Goal: Information Seeking & Learning: Learn about a topic

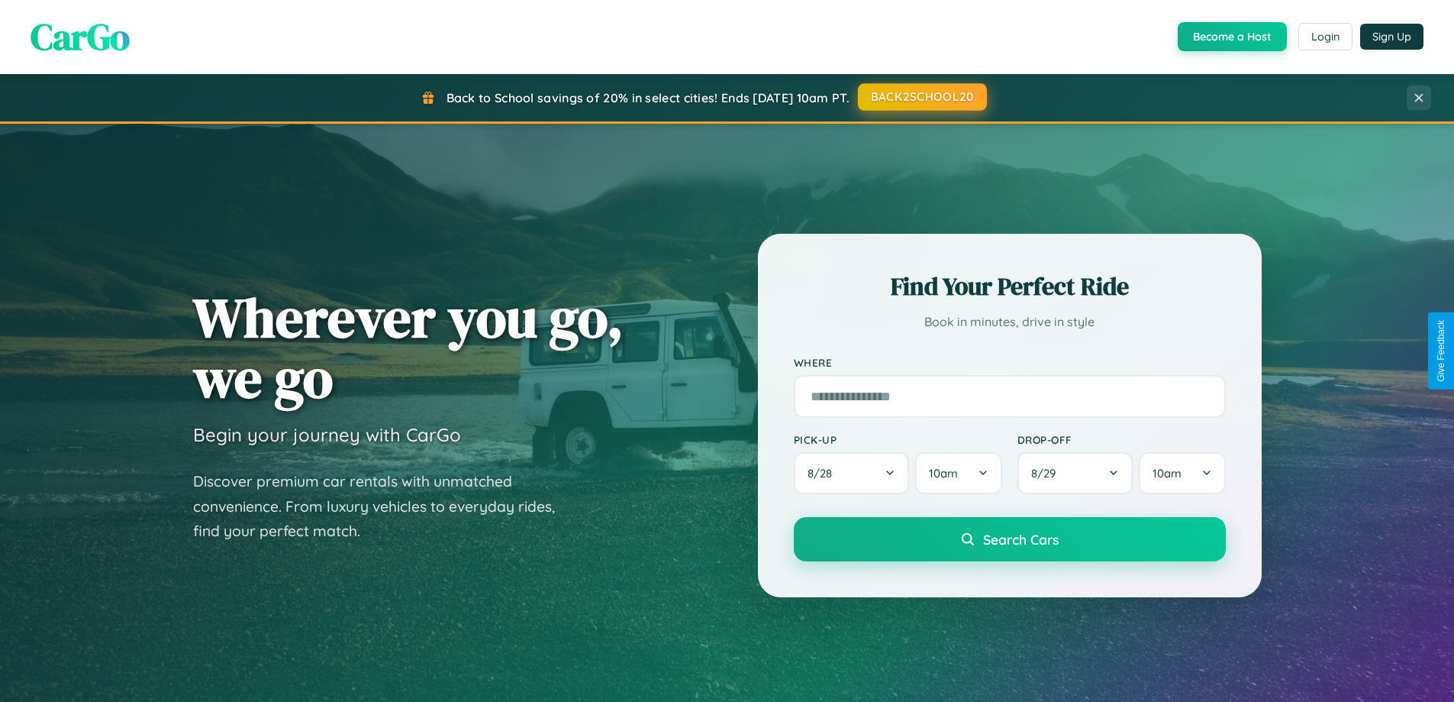
click at [921, 98] on button "BACK2SCHOOL20" at bounding box center [922, 96] width 129 height 27
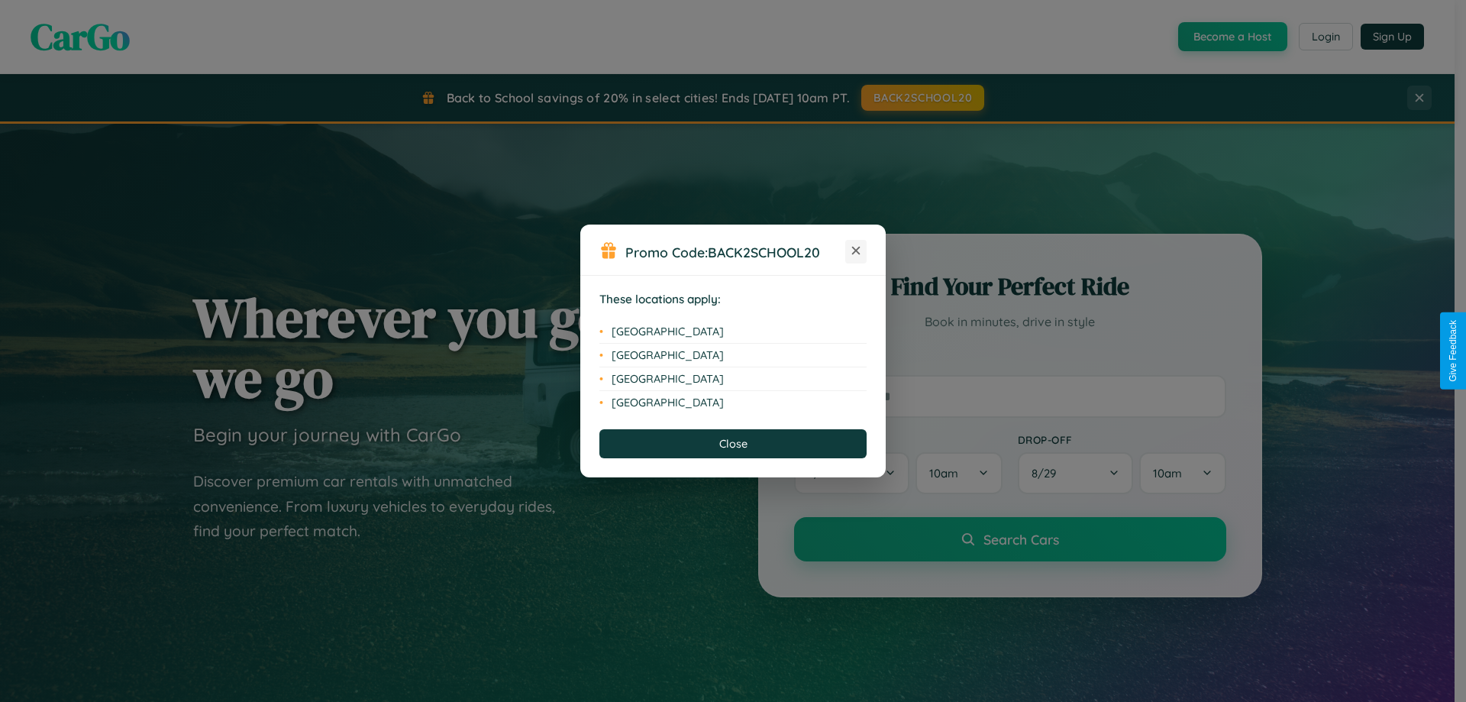
click at [856, 251] on icon at bounding box center [856, 251] width 8 height 8
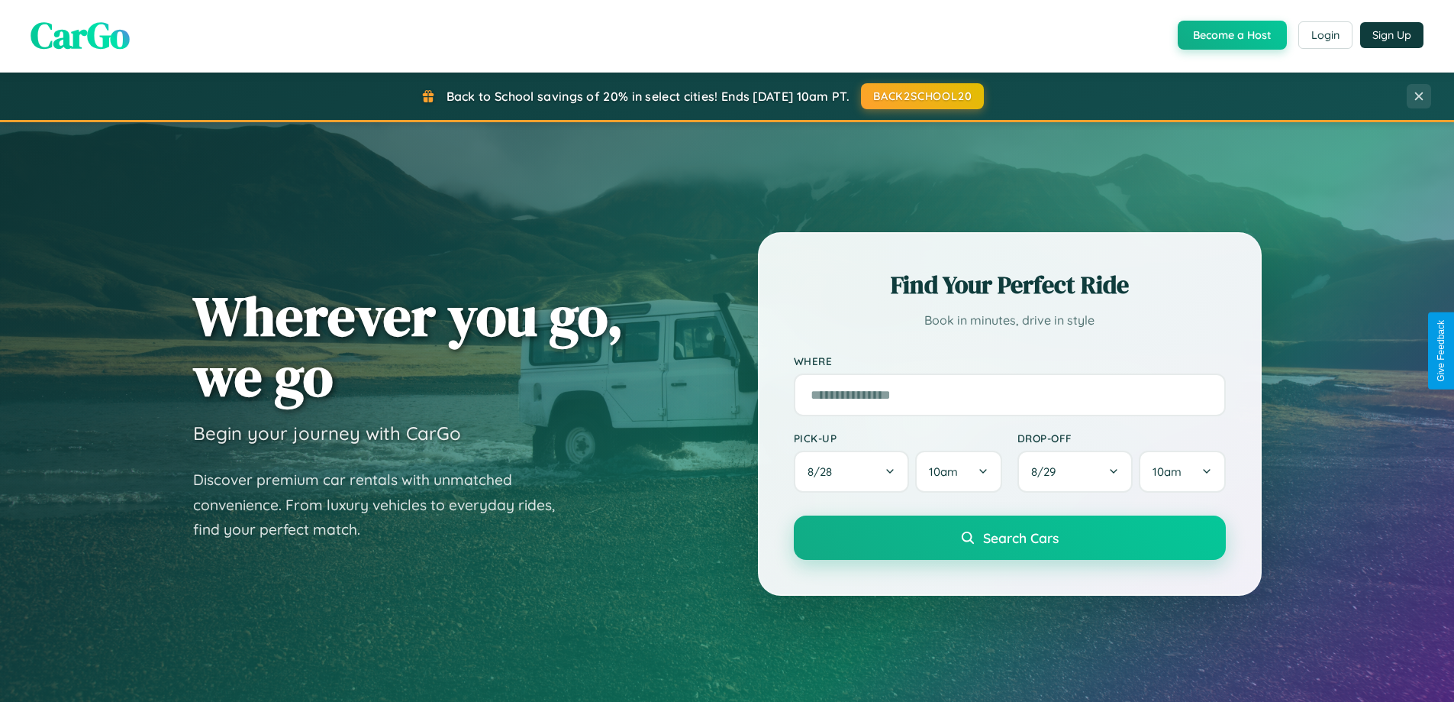
scroll to position [1050, 0]
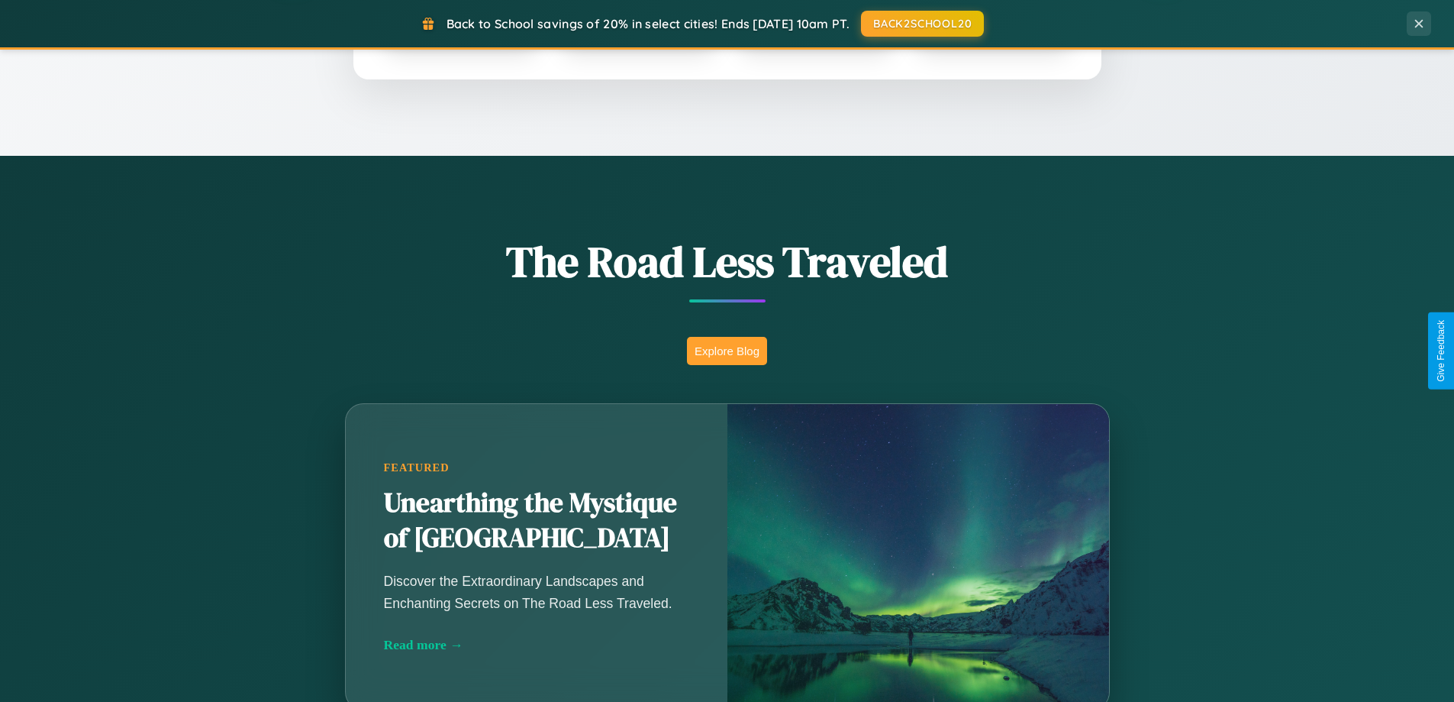
click at [727, 350] on button "Explore Blog" at bounding box center [727, 351] width 80 height 28
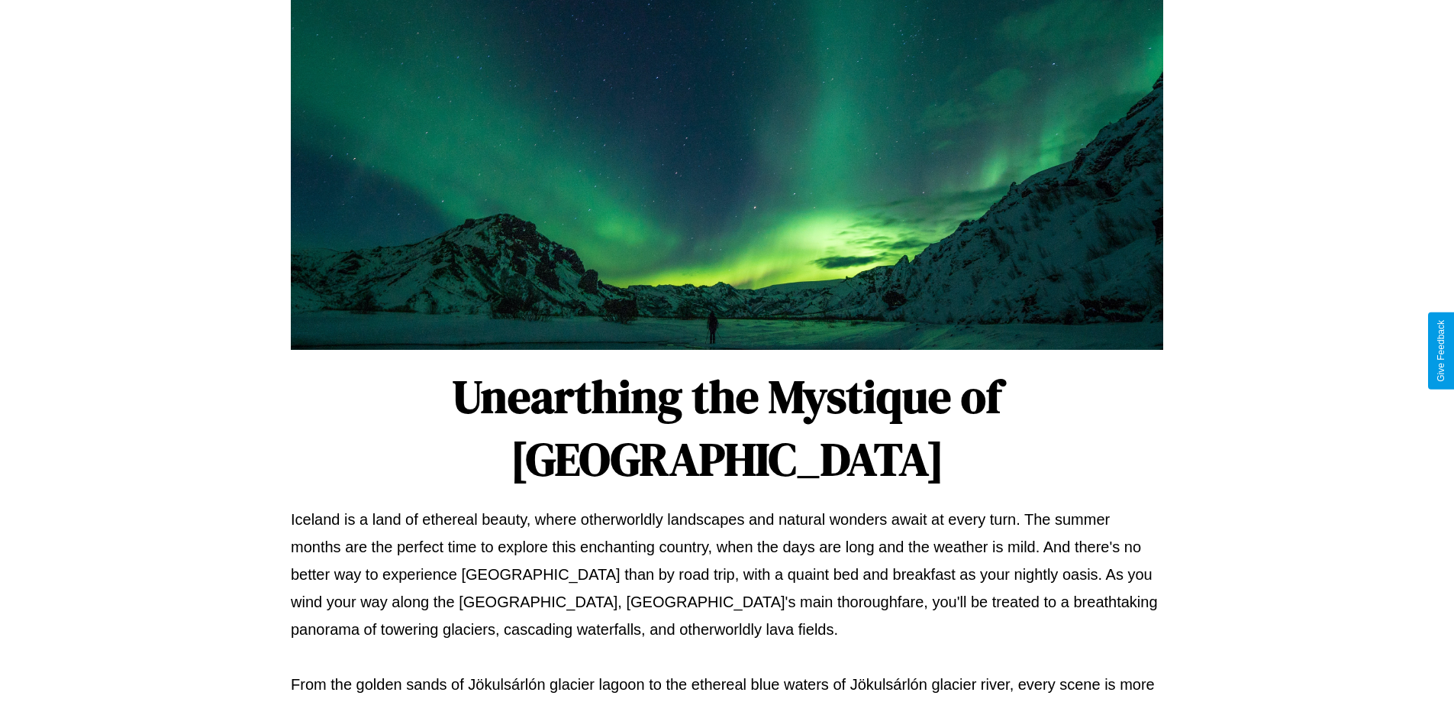
scroll to position [494, 0]
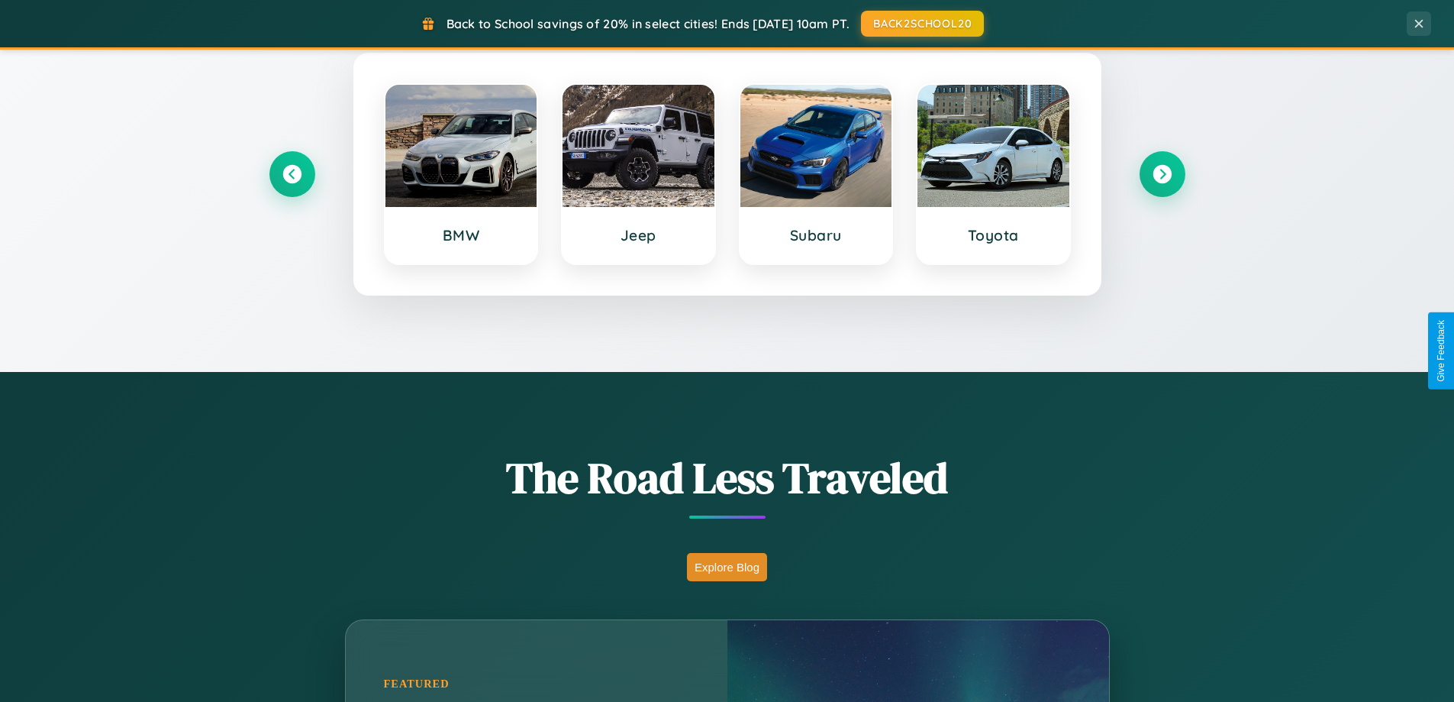
scroll to position [658, 0]
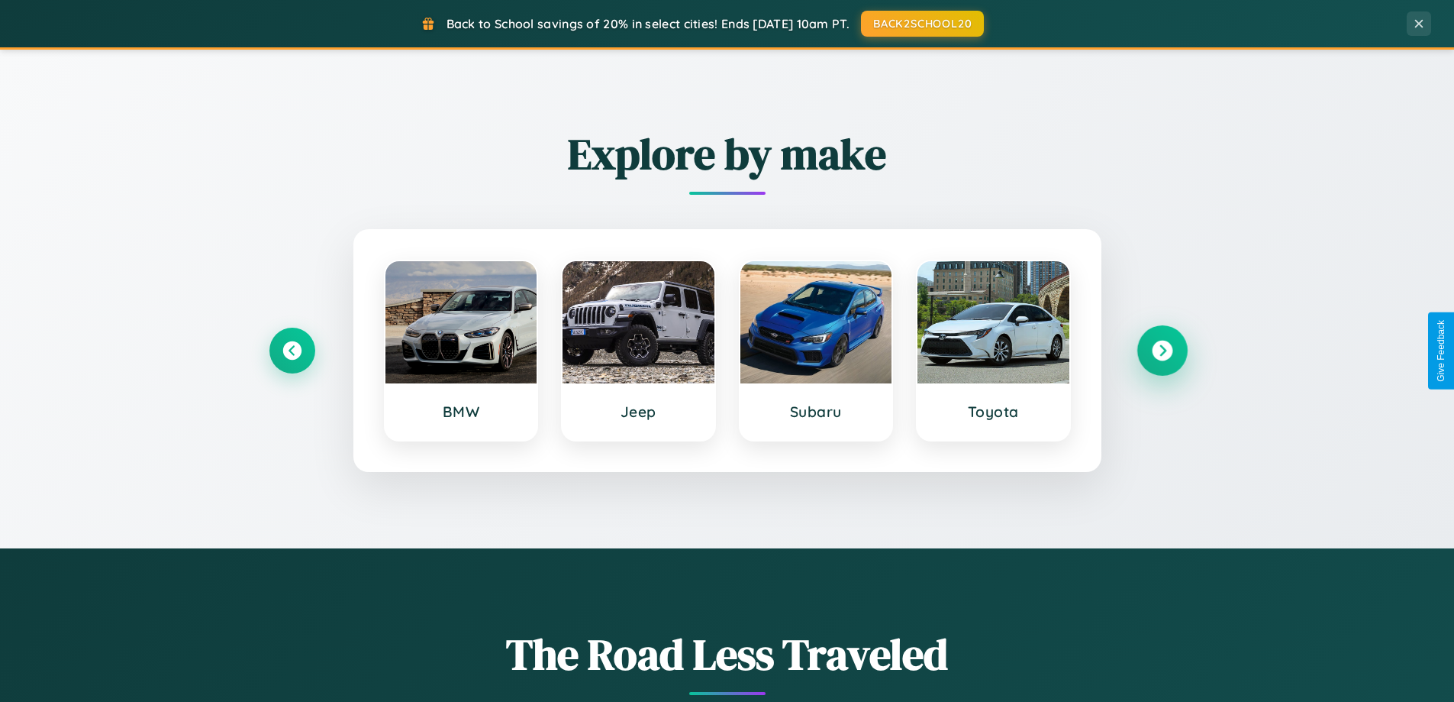
click at [1162, 350] on icon at bounding box center [1162, 350] width 21 height 21
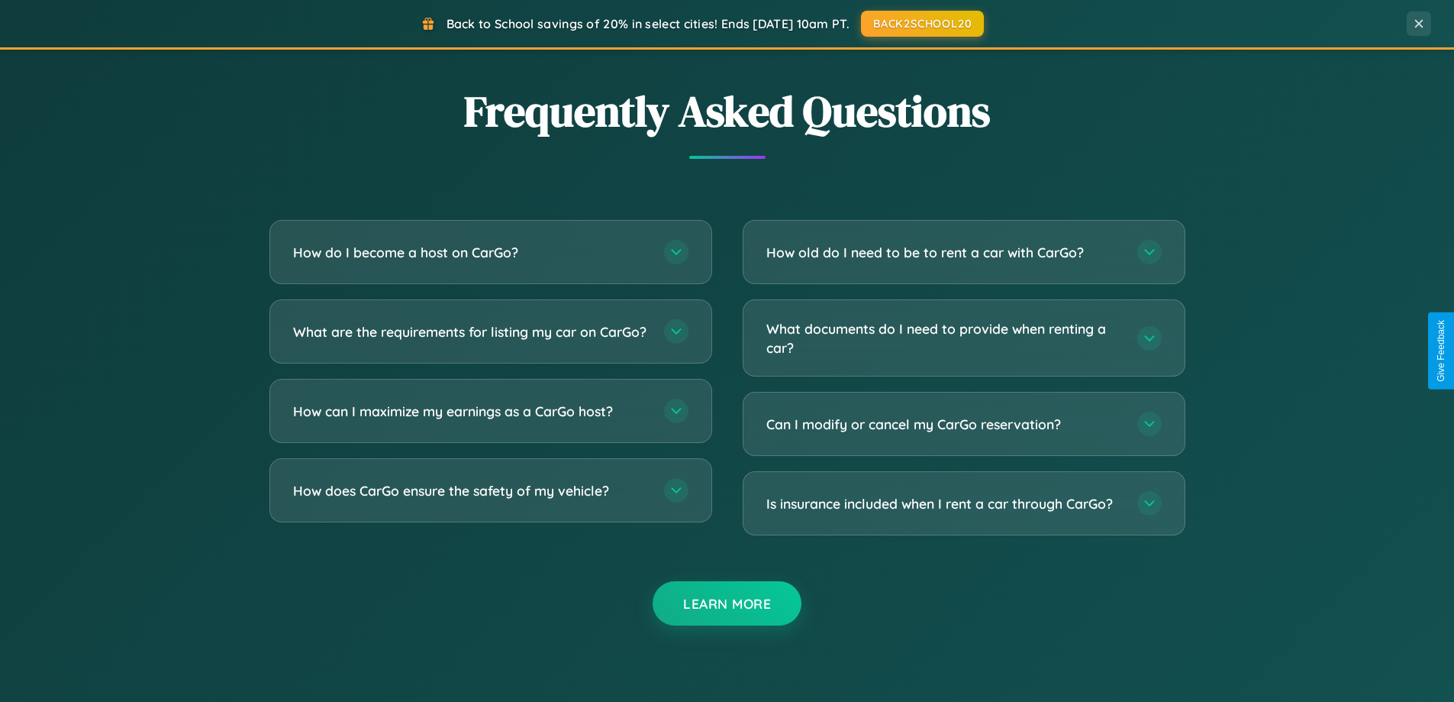
scroll to position [2937, 0]
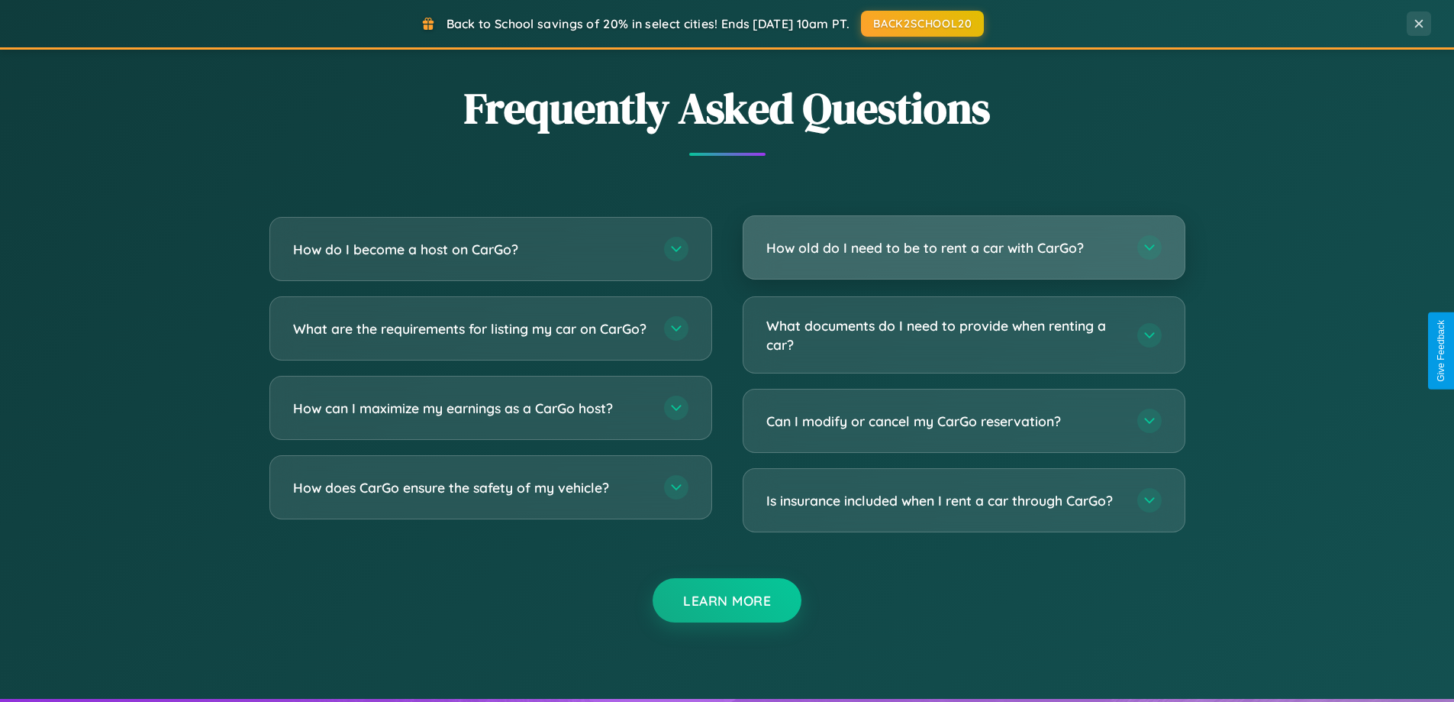
click at [963, 247] on h3 "How old do I need to be to rent a car with CarGo?" at bounding box center [944, 247] width 356 height 19
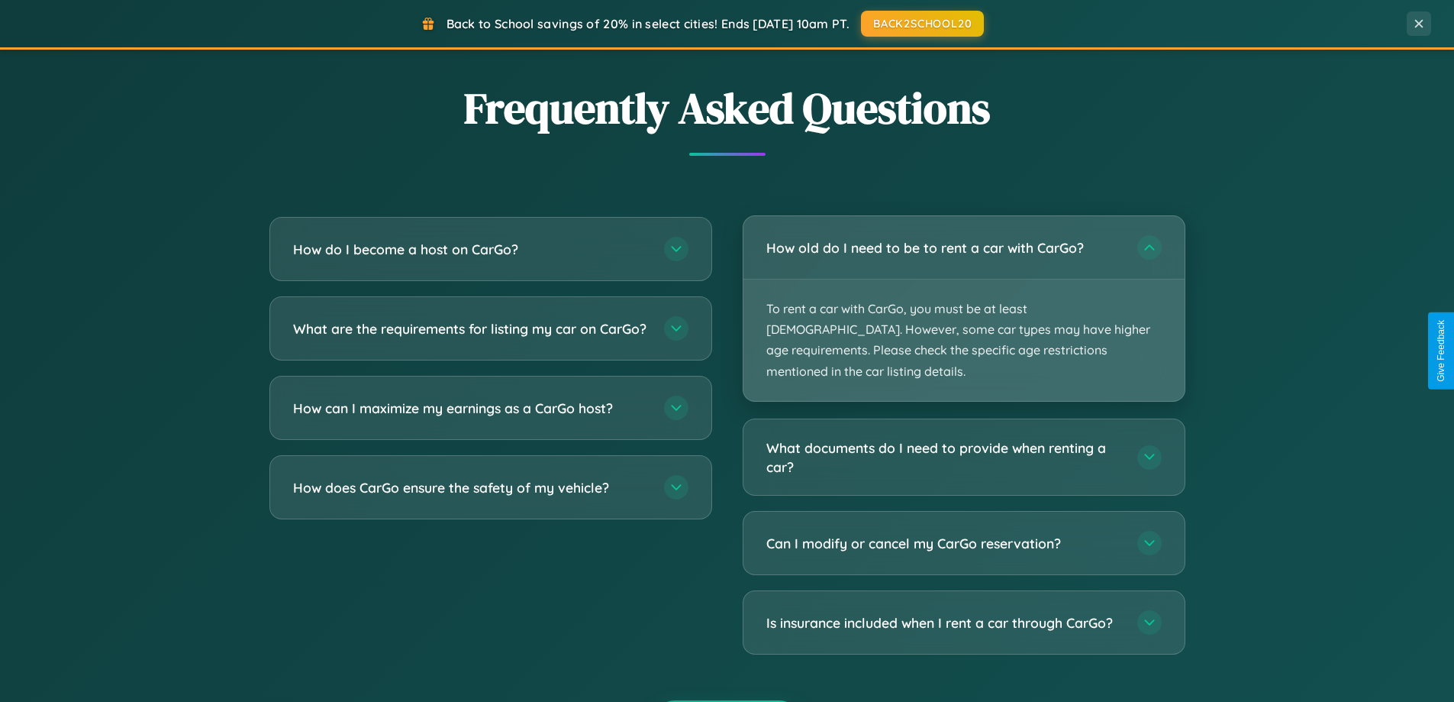
click at [963, 298] on p "To rent a car with CarGo, you must be at least [DEMOGRAPHIC_DATA]. However, som…" at bounding box center [963, 339] width 441 height 121
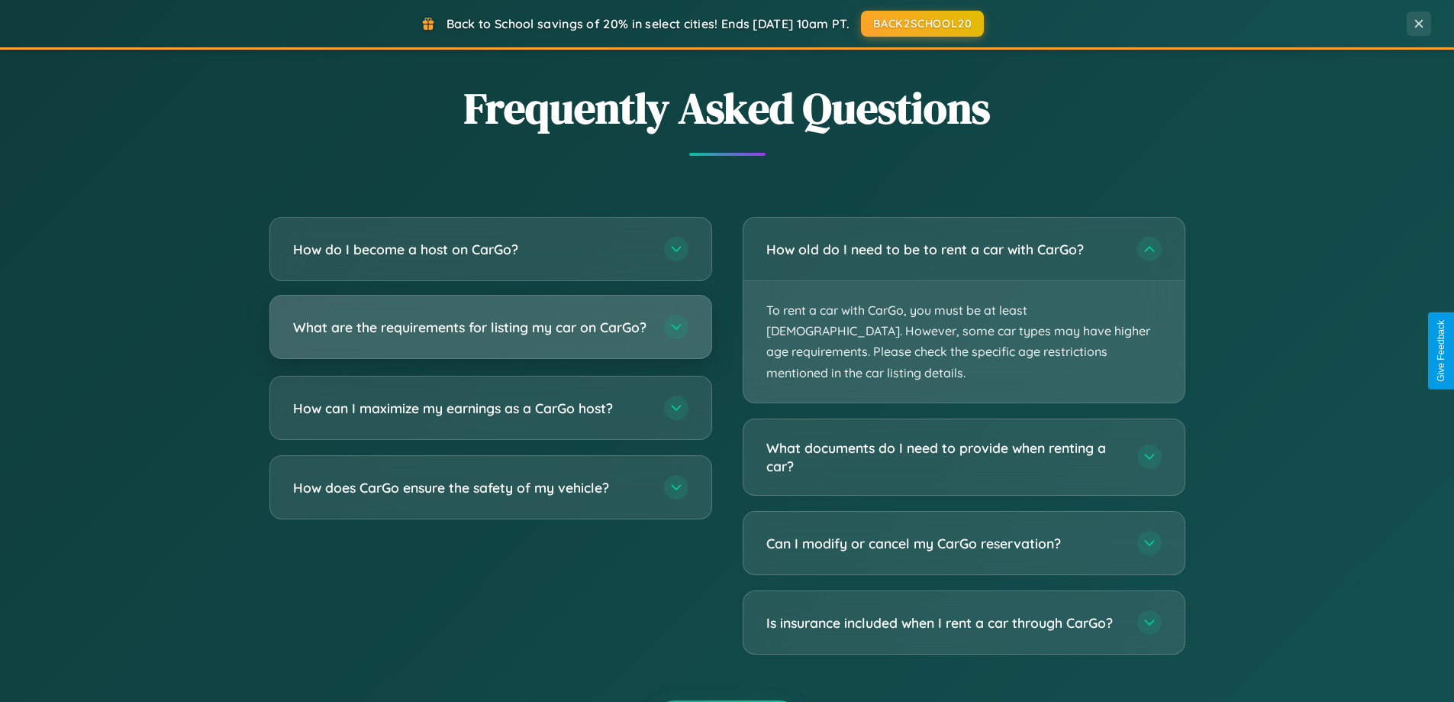
click at [490, 334] on h3 "What are the requirements for listing my car on CarGo?" at bounding box center [471, 327] width 356 height 19
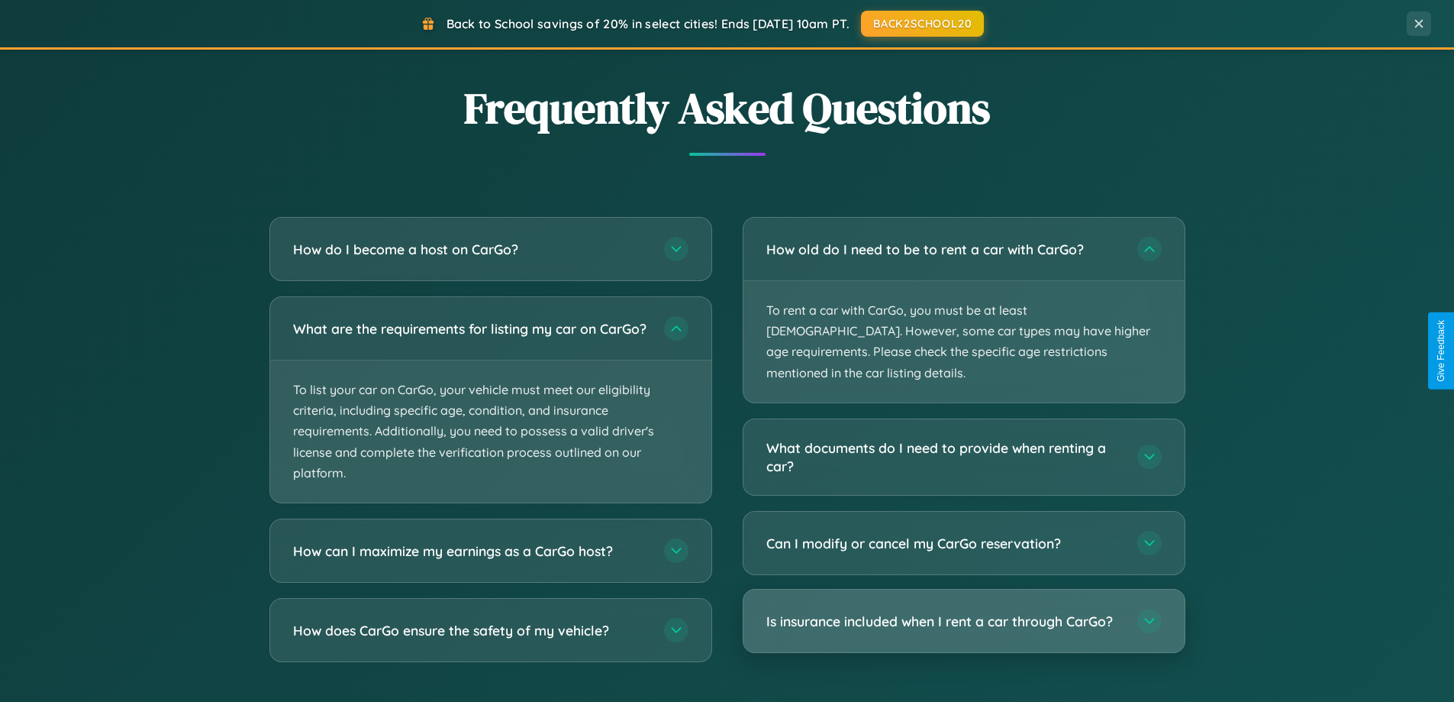
click at [963, 611] on h3 "Is insurance included when I rent a car through CarGo?" at bounding box center [944, 620] width 356 height 19
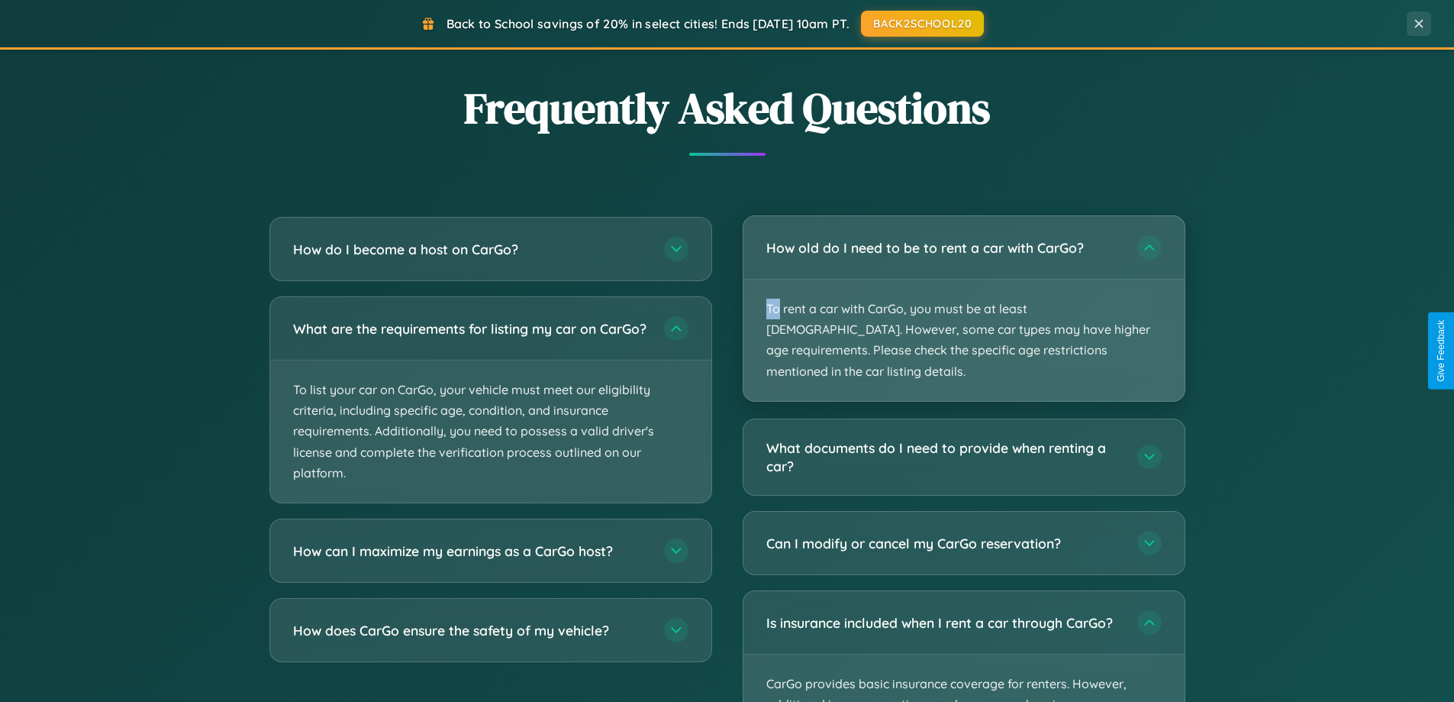
click at [963, 298] on p "To rent a car with CarGo, you must be at least [DEMOGRAPHIC_DATA]. However, som…" at bounding box center [963, 339] width 441 height 121
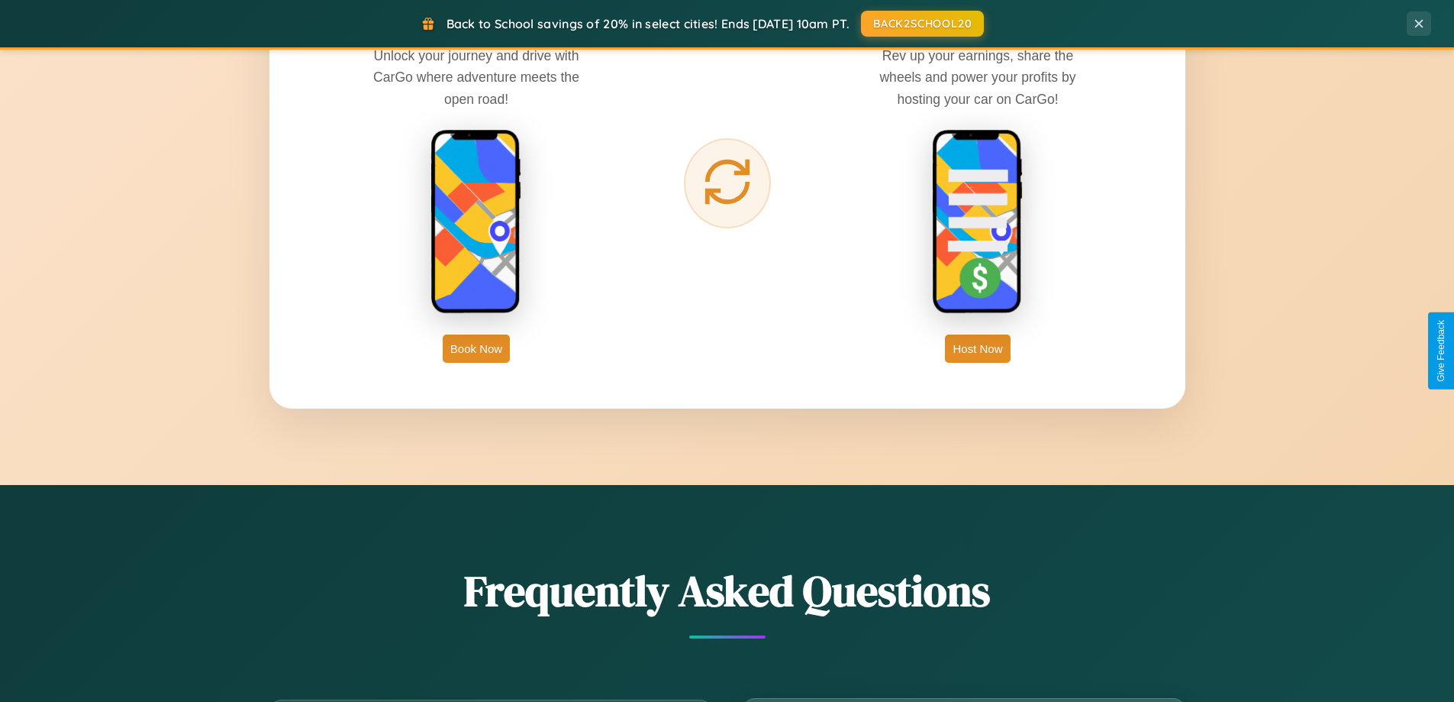
scroll to position [2453, 0]
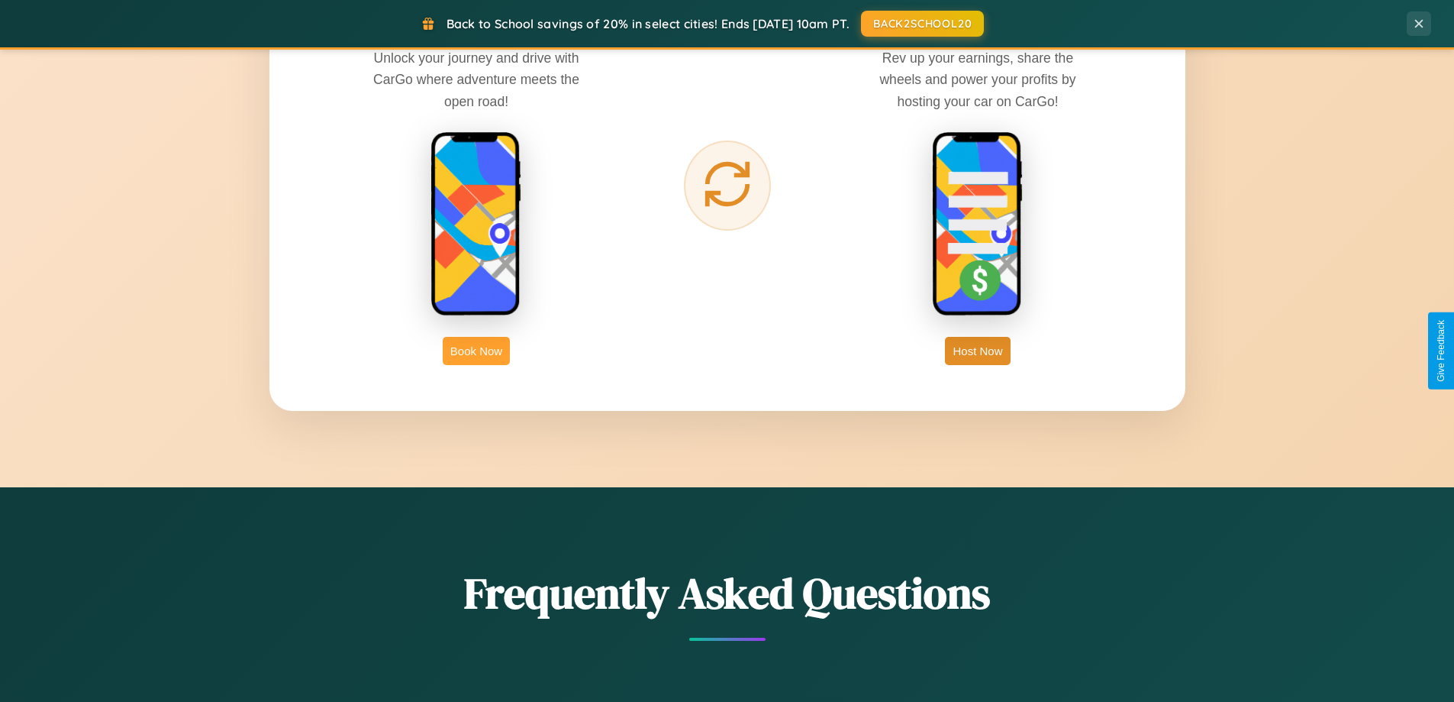
click at [476, 350] on button "Book Now" at bounding box center [476, 351] width 67 height 28
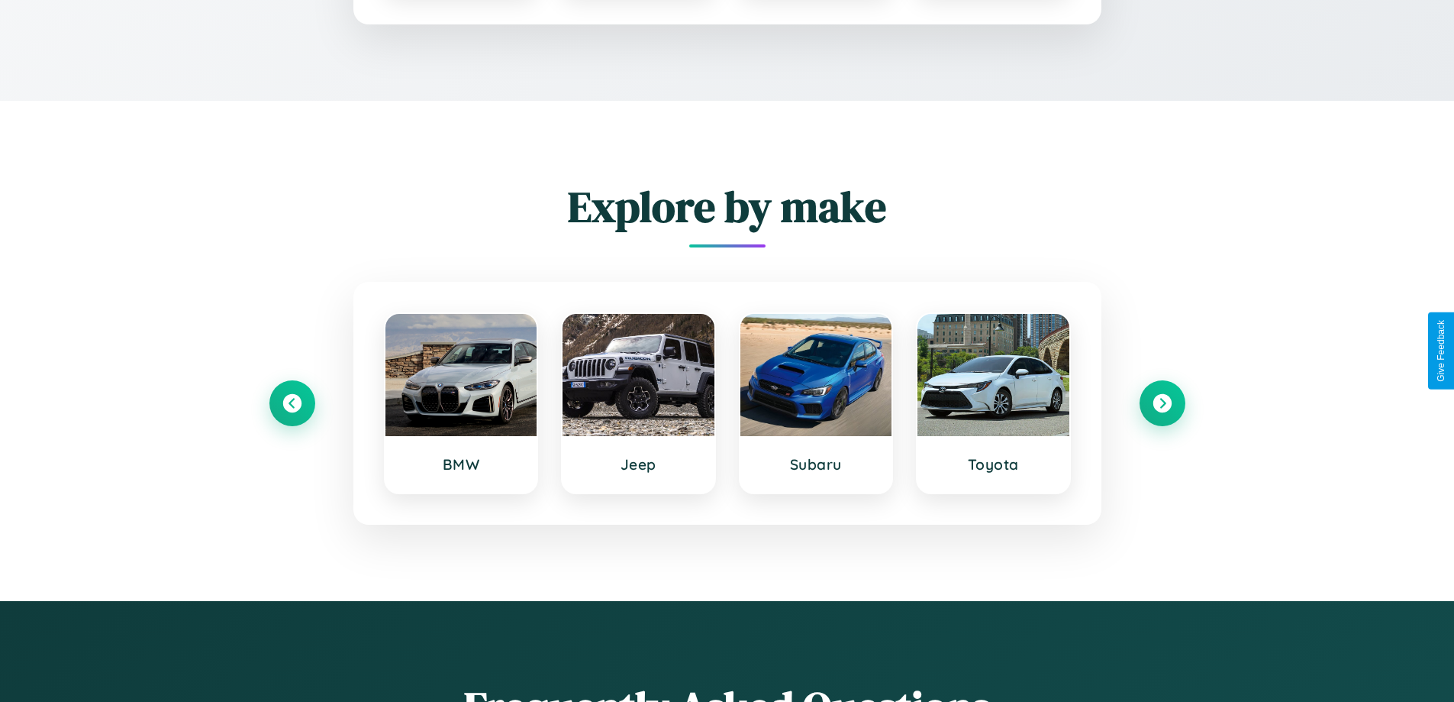
scroll to position [1272, 0]
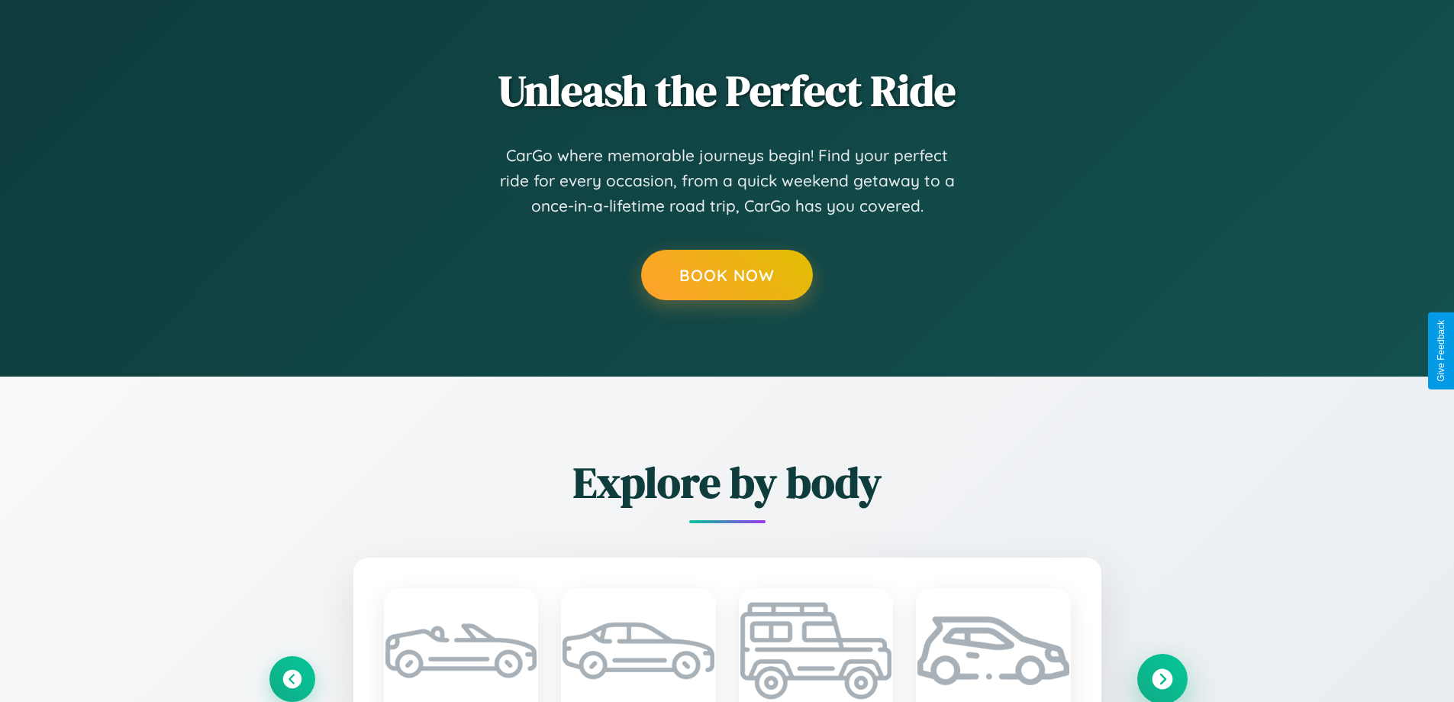
click at [1162, 677] on icon at bounding box center [1162, 678] width 21 height 21
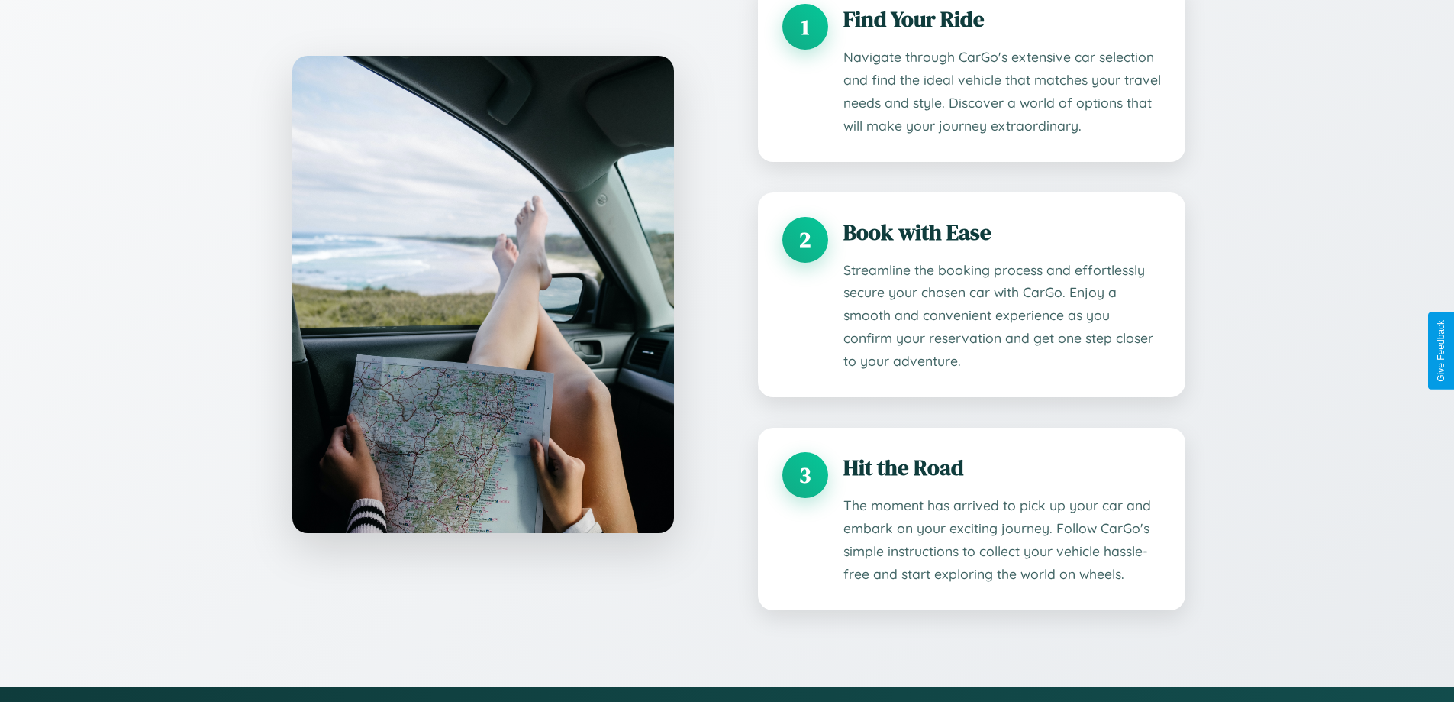
scroll to position [49, 0]
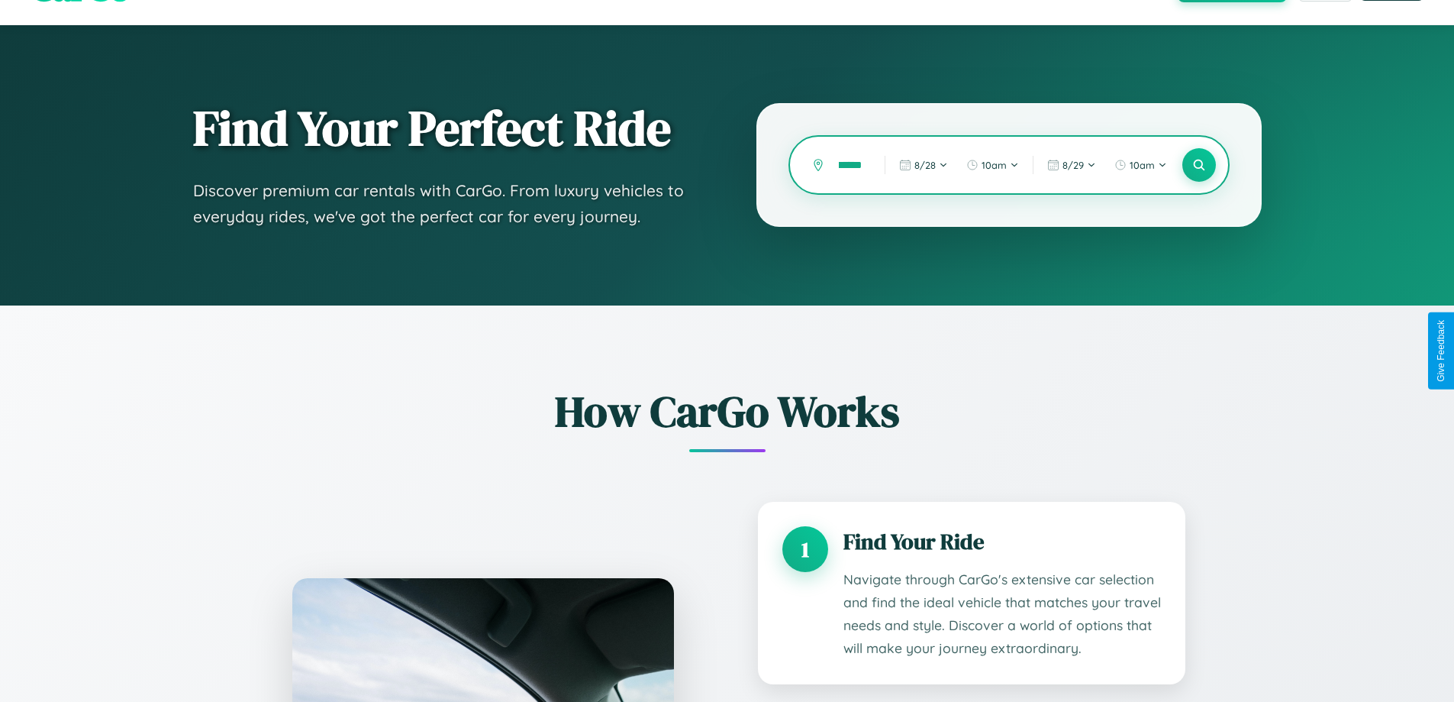
type input "*******"
